Goal: Information Seeking & Learning: Check status

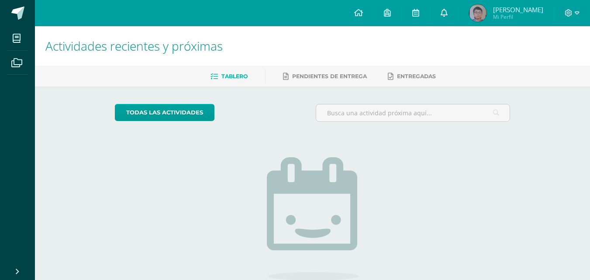
click at [438, 10] on link at bounding box center [444, 13] width 28 height 26
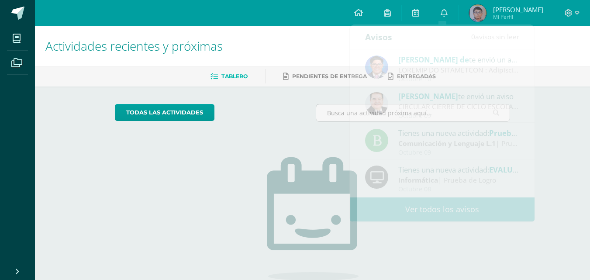
click at [489, 11] on span "Sebastian Andres Mi Perfil" at bounding box center [506, 12] width 78 height 17
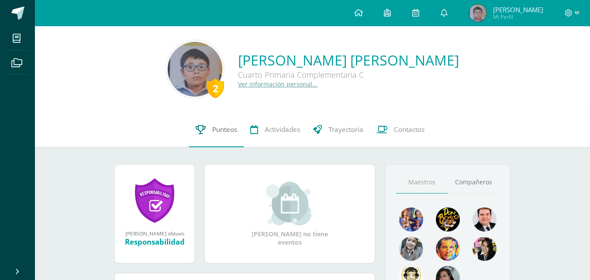
click at [230, 131] on span "Punteos" at bounding box center [224, 129] width 25 height 9
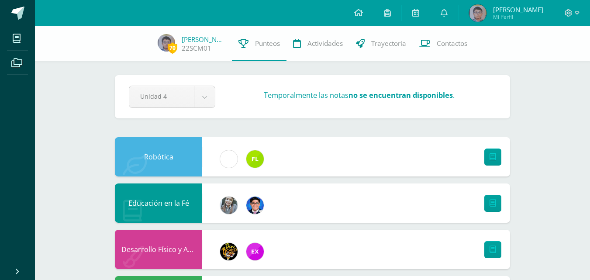
scroll to position [87, 0]
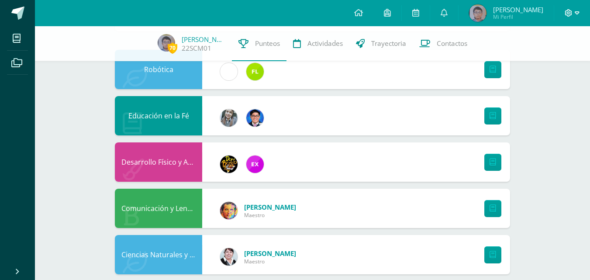
click at [576, 16] on icon at bounding box center [577, 13] width 5 height 8
click at [559, 59] on span "Cerrar sesión" at bounding box center [549, 59] width 39 height 8
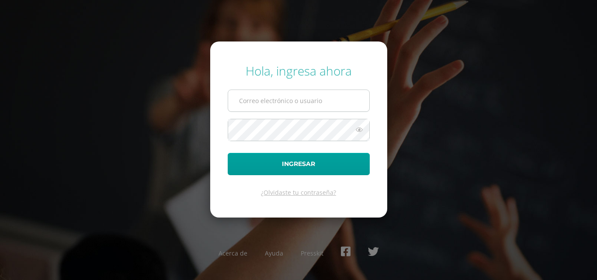
type input "[PERSON_NAME][EMAIL_ADDRESS][DOMAIN_NAME]"
click at [288, 101] on input "e.chavarria.5bdb@gmail.com" at bounding box center [298, 100] width 141 height 21
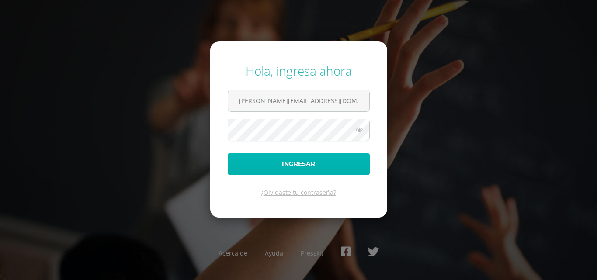
click at [293, 171] on button "Ingresar" at bounding box center [299, 164] width 142 height 22
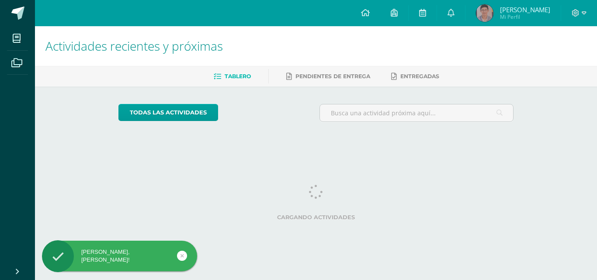
click at [516, 9] on span "[PERSON_NAME]" at bounding box center [525, 9] width 50 height 9
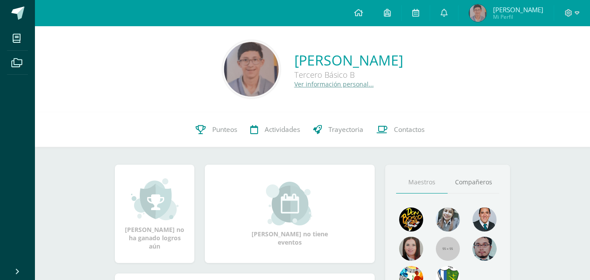
click at [147, 120] on div "0 [PERSON_NAME] 21ECM01 Punteos Actividades Trayectoria Contactos" at bounding box center [312, 129] width 555 height 35
click at [232, 135] on link "Punteos" at bounding box center [216, 129] width 55 height 35
